Goal: Submit feedback/report problem

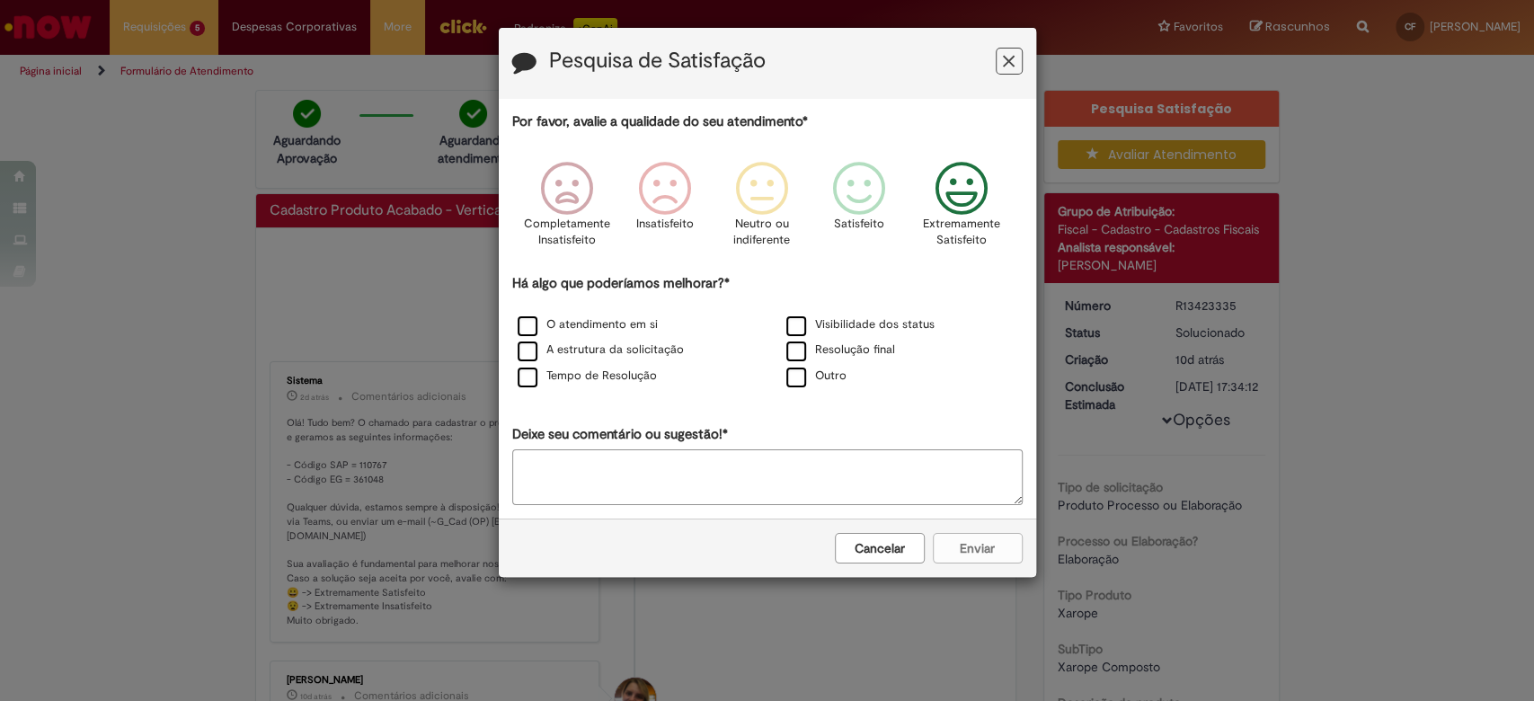
click at [963, 166] on icon "Feedback" at bounding box center [960, 189] width 67 height 54
click at [820, 375] on label "Outro" at bounding box center [816, 376] width 60 height 17
click at [950, 545] on div "Cancelar Enviar" at bounding box center [767, 547] width 537 height 58
click at [802, 353] on label "Resolução final" at bounding box center [840, 349] width 109 height 17
click at [981, 550] on div "Cancelar Enviar" at bounding box center [767, 547] width 537 height 58
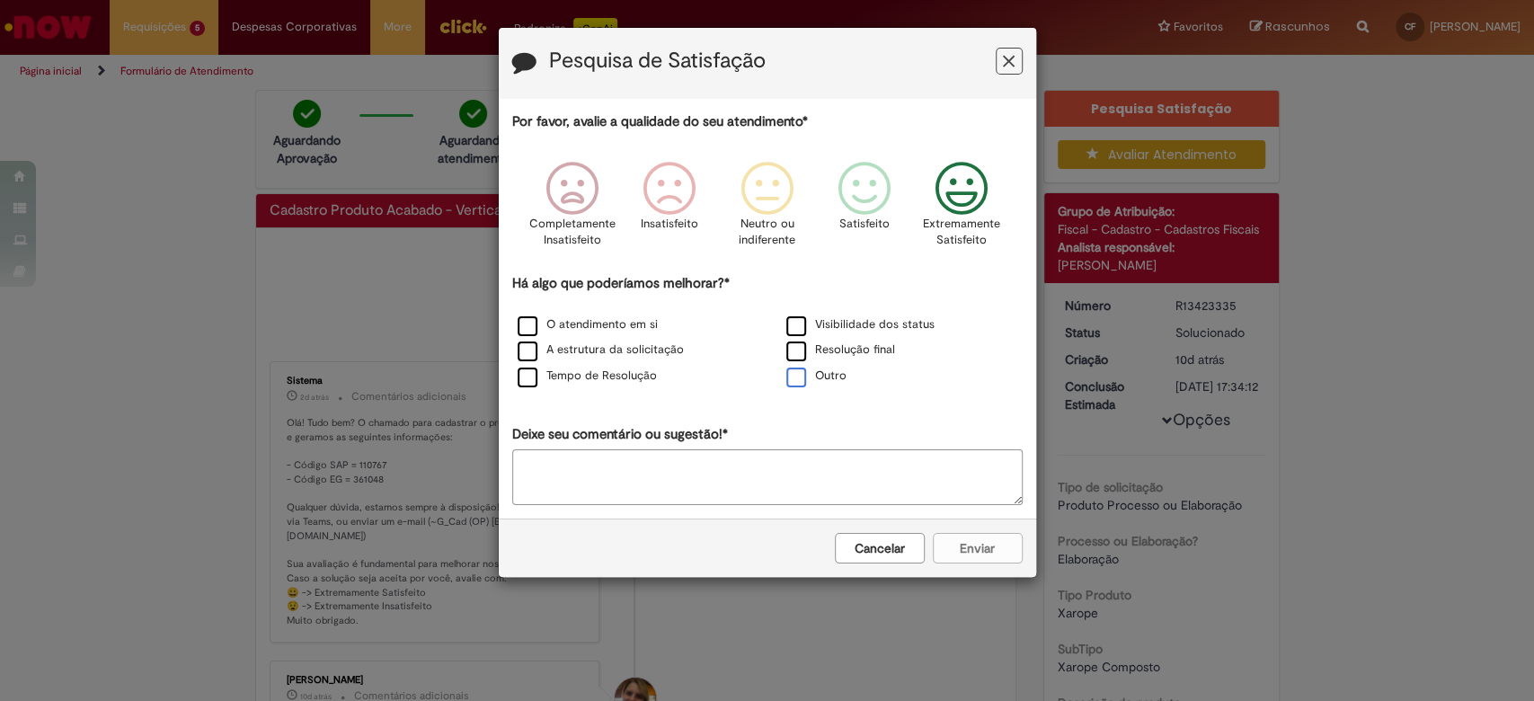
click at [792, 382] on label "Outro" at bounding box center [816, 376] width 60 height 17
click at [979, 555] on button "Enviar" at bounding box center [978, 548] width 90 height 31
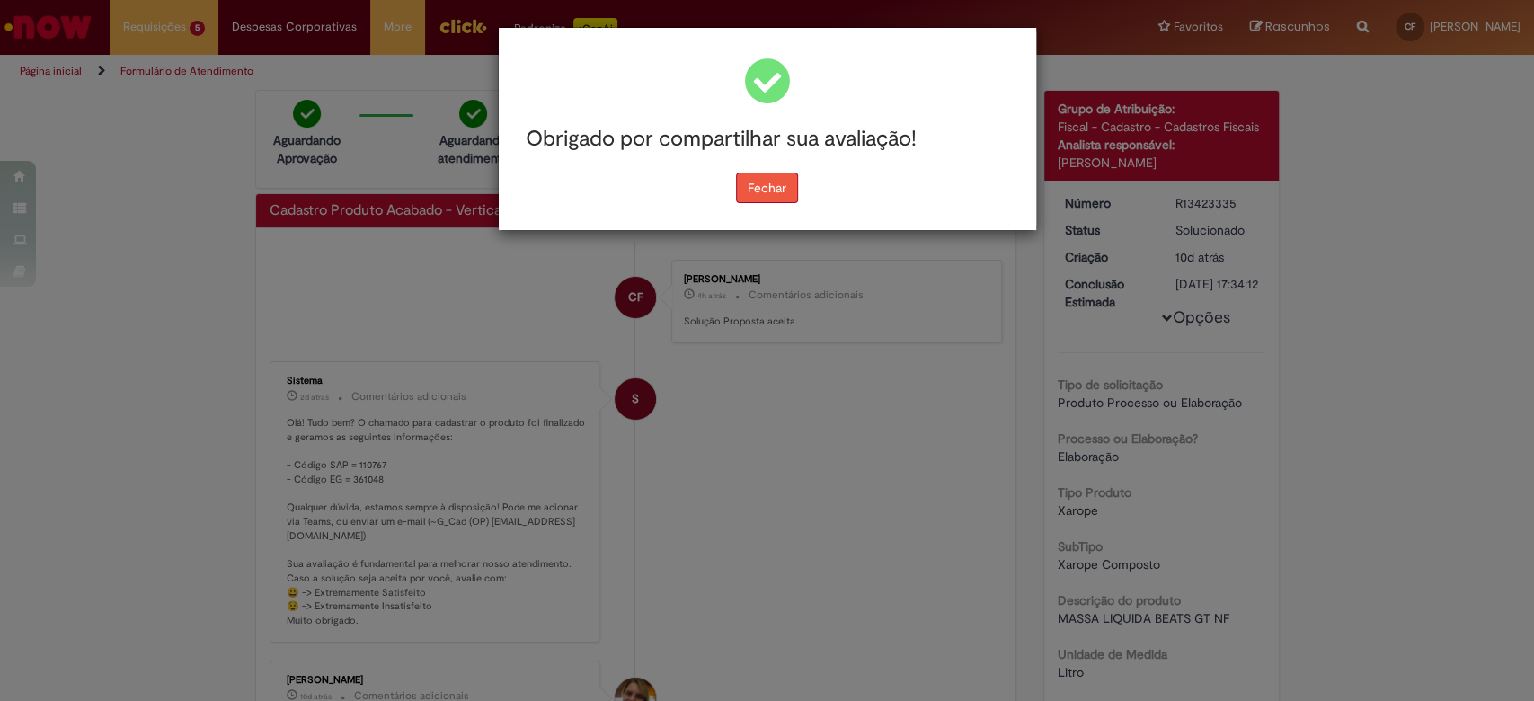
click at [791, 186] on button "Fechar" at bounding box center [767, 188] width 62 height 31
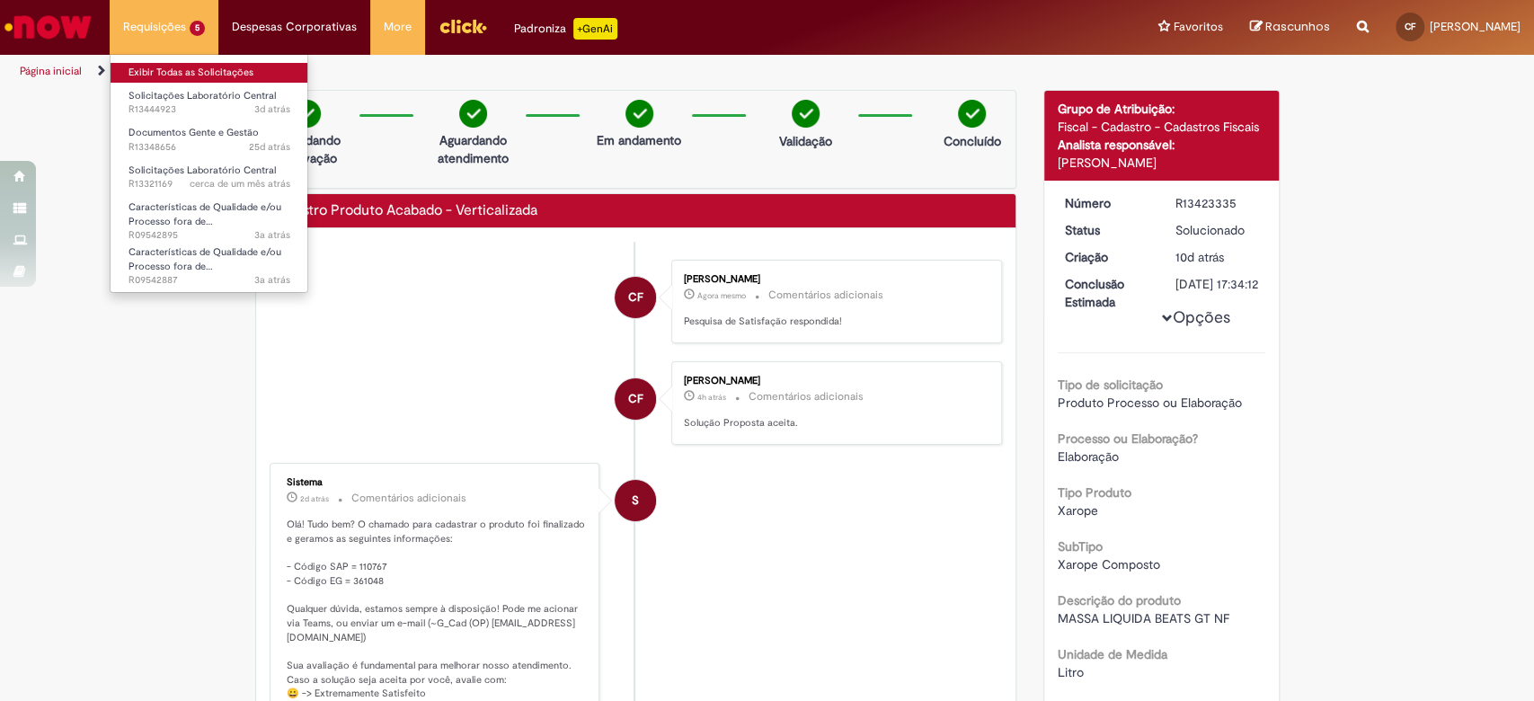
click at [179, 73] on link "Exibir Todas as Solicitações" at bounding box center [210, 73] width 198 height 20
